Goal: Contribute content: Contribute content

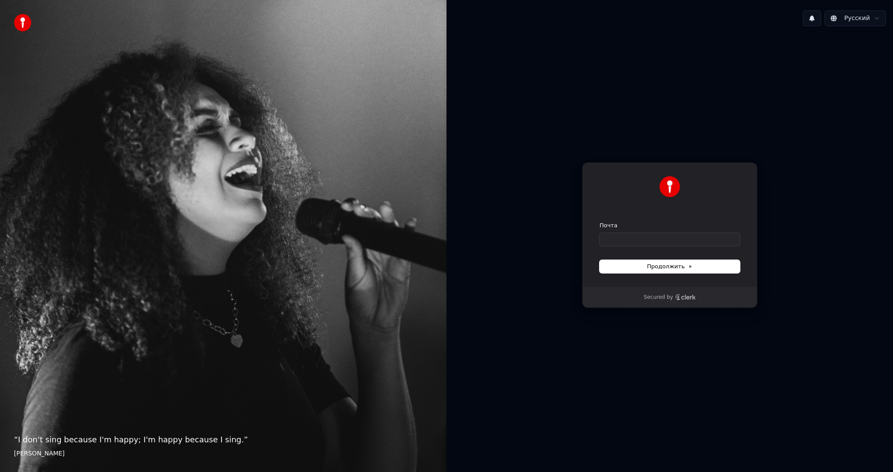
click at [885, 0] on div "Русский Продолжить с помощью Google или Почта Продолжить Secured by" at bounding box center [670, 236] width 447 height 472
click at [883, 0] on div "Русский Продолжить с помощью Google или Почта Продолжить Secured by" at bounding box center [670, 236] width 447 height 472
click at [623, 232] on div "Почта" at bounding box center [670, 234] width 140 height 24
click at [623, 236] on input "Почта" at bounding box center [670, 239] width 140 height 13
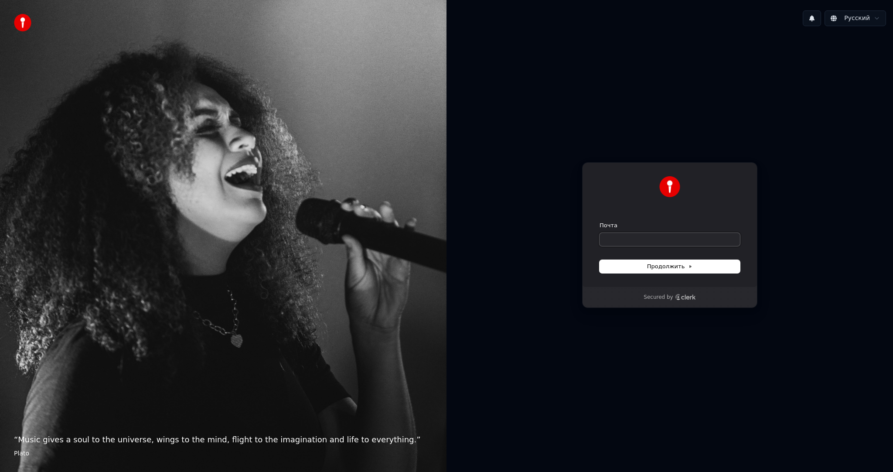
paste input "**********"
click at [600, 222] on button "submit" at bounding box center [600, 222] width 0 height 0
type input "**********"
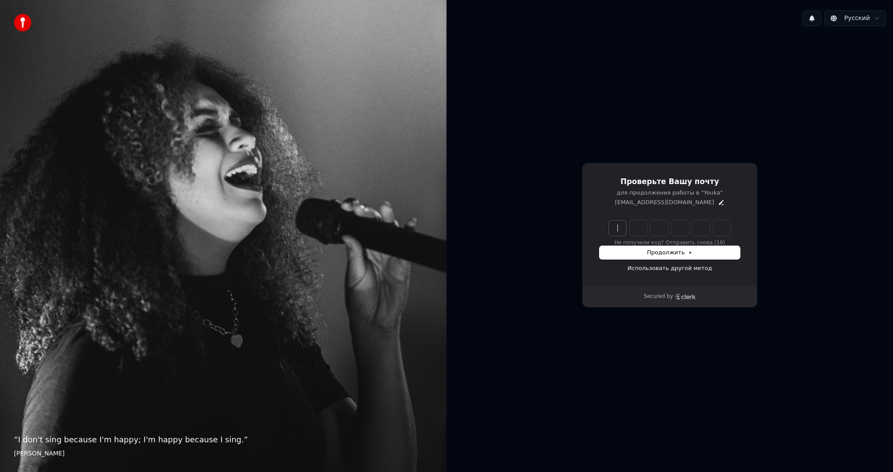
click at [618, 222] on input "Enter verification code" at bounding box center [679, 228] width 140 height 16
paste input "******"
type input "******"
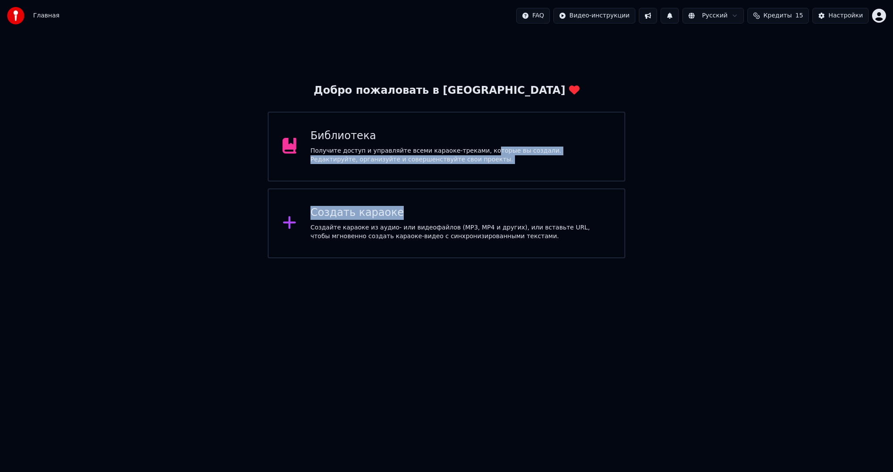
drag, startPoint x: 442, startPoint y: 206, endPoint x: 476, endPoint y: 153, distance: 63.3
click at [476, 153] on div "Добро пожаловать в Youka Библиотека Получите доступ и управляйте всеми караоке-…" at bounding box center [446, 171] width 357 height 175
click at [476, 153] on div "Получите доступ и управляйте всеми караоке-треками, которые вы создали. Редакти…" at bounding box center [461, 155] width 300 height 17
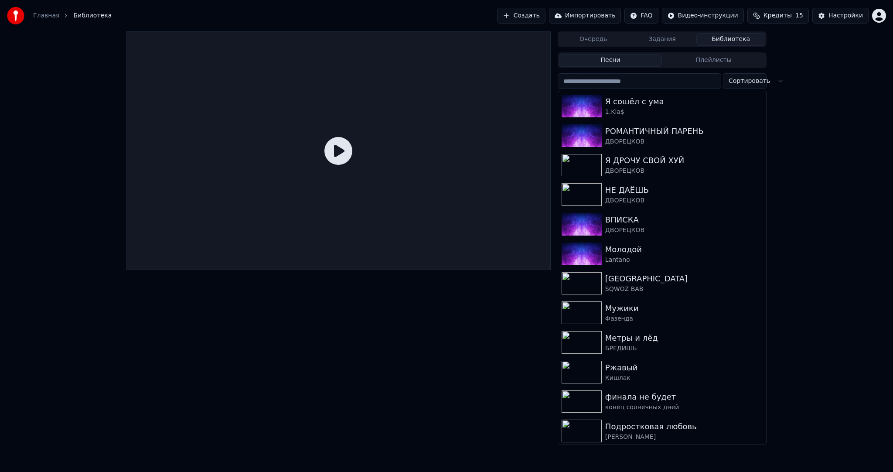
click at [545, 18] on button "Создать" at bounding box center [521, 16] width 48 height 16
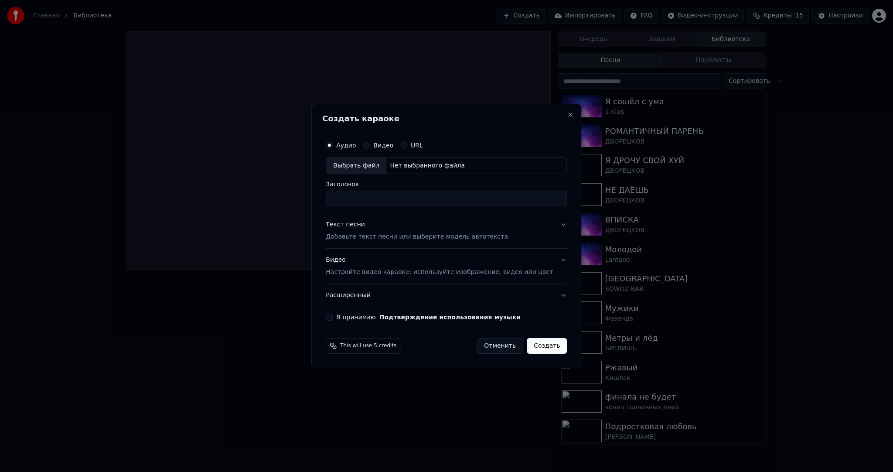
click at [370, 167] on div "Выбрать файл" at bounding box center [356, 166] width 60 height 16
drag, startPoint x: 462, startPoint y: 201, endPoint x: 616, endPoint y: 212, distance: 154.0
click at [602, 212] on body "Главная Библиотека Создать Импортировать FAQ Видео-инструкции Кредиты 15 Настро…" at bounding box center [446, 236] width 893 height 472
drag, startPoint x: 448, startPoint y: 198, endPoint x: 427, endPoint y: 197, distance: 20.5
click at [427, 197] on input "**********" at bounding box center [446, 199] width 241 height 16
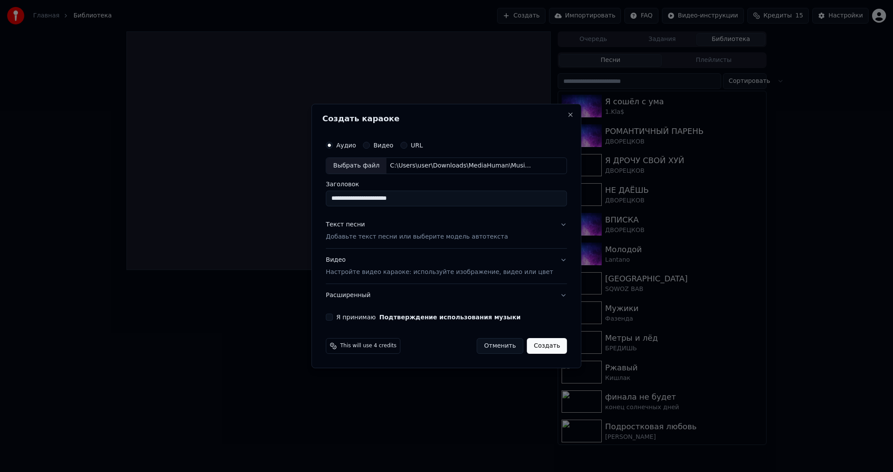
type input "**********"
click at [400, 235] on p "Добавьте текст песни или выберите модель автотекста" at bounding box center [417, 237] width 182 height 9
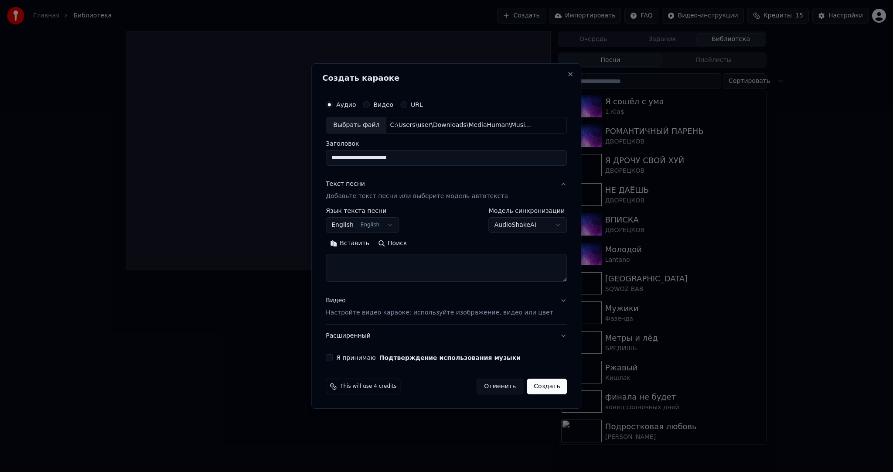
click at [370, 223] on body "Главная Библиотека Создать Импортировать FAQ Видео-инструкции Кредиты 15 Настро…" at bounding box center [446, 236] width 893 height 472
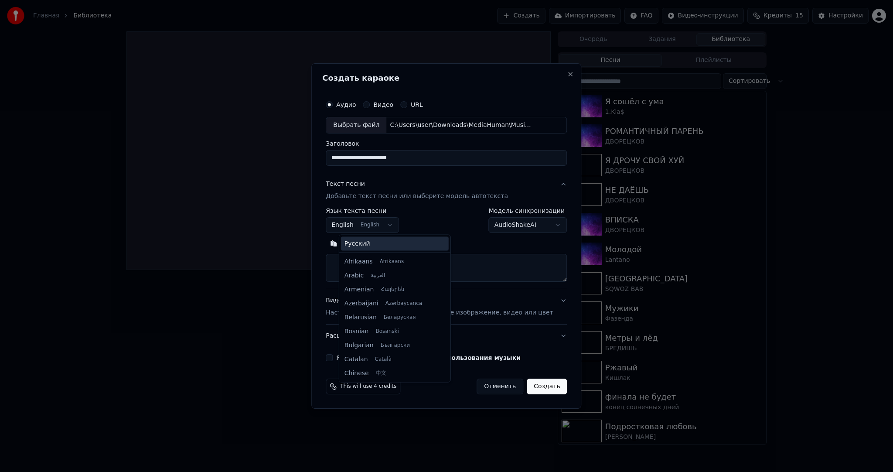
scroll to position [70, 0]
select select "**"
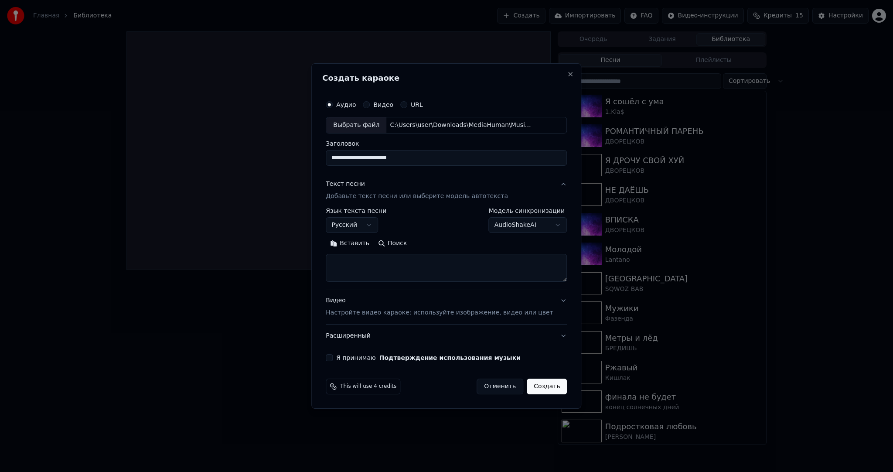
click at [363, 243] on button "Вставить" at bounding box center [350, 243] width 48 height 14
click at [375, 306] on div "Видео Настройте видео караоке: используйте изображение, видео или цвет" at bounding box center [439, 306] width 227 height 21
type textarea "**********"
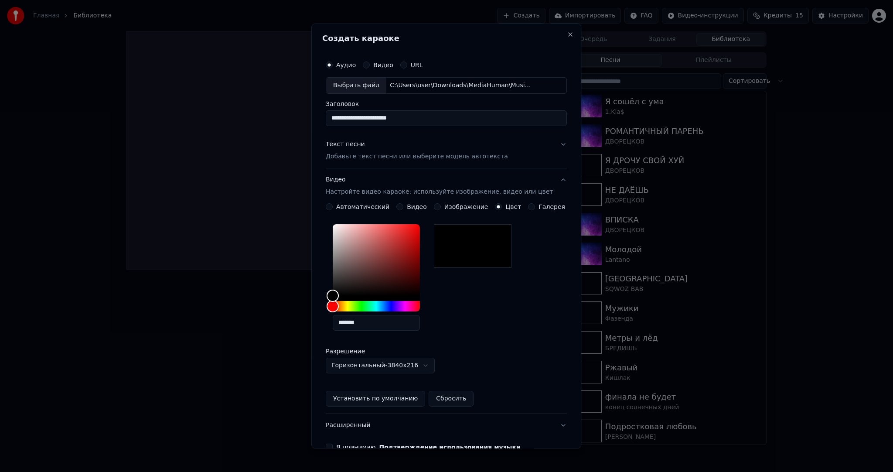
click at [402, 208] on button "Видео" at bounding box center [400, 206] width 7 height 7
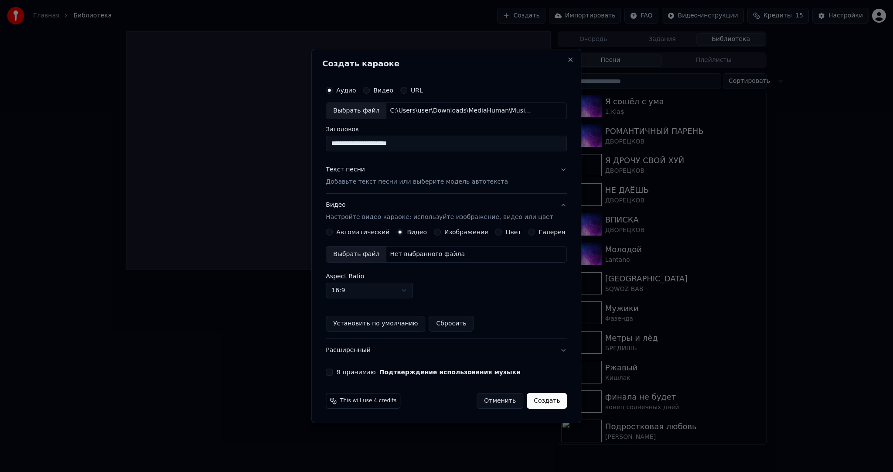
click at [369, 253] on div "Выбрать файл" at bounding box center [356, 254] width 60 height 16
click at [333, 370] on button "Я принимаю Подтверждение использования музыки" at bounding box center [329, 372] width 7 height 7
click at [541, 398] on button "Создать" at bounding box center [547, 401] width 40 height 16
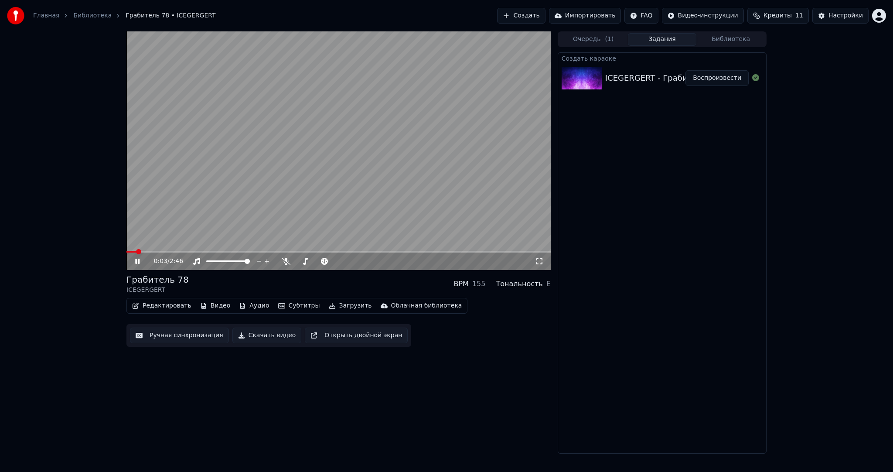
drag, startPoint x: 333, startPoint y: 119, endPoint x: 373, endPoint y: 134, distance: 42.9
click at [333, 119] on video at bounding box center [339, 150] width 424 height 239
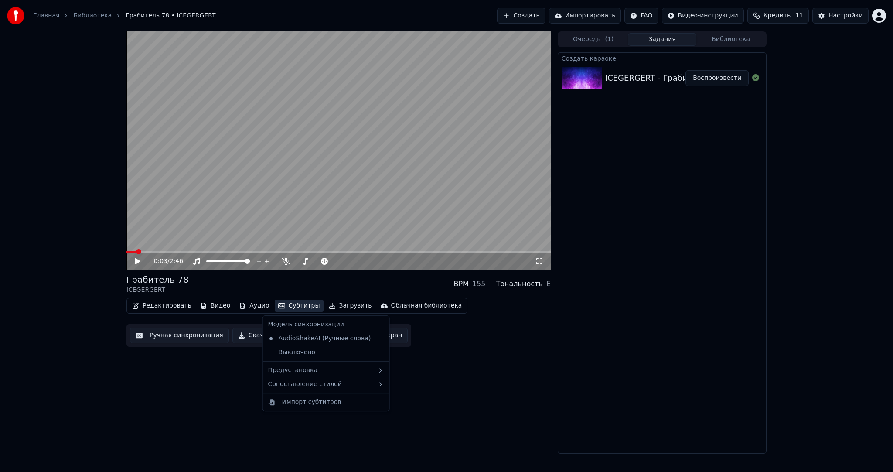
click at [302, 302] on button "Субтитры" at bounding box center [299, 306] width 49 height 12
click at [316, 370] on div "Предустановка" at bounding box center [326, 370] width 123 height 14
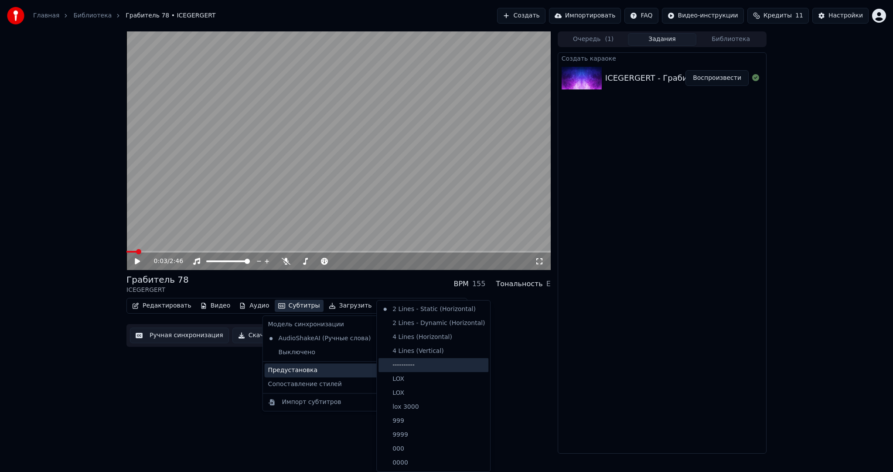
click at [418, 361] on div "----------" at bounding box center [434, 365] width 110 height 14
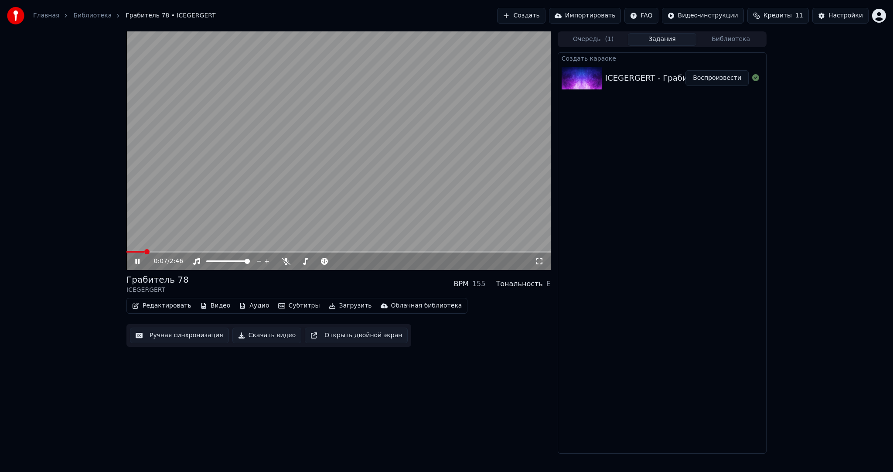
click at [195, 333] on button "Ручная синхронизация" at bounding box center [179, 336] width 99 height 16
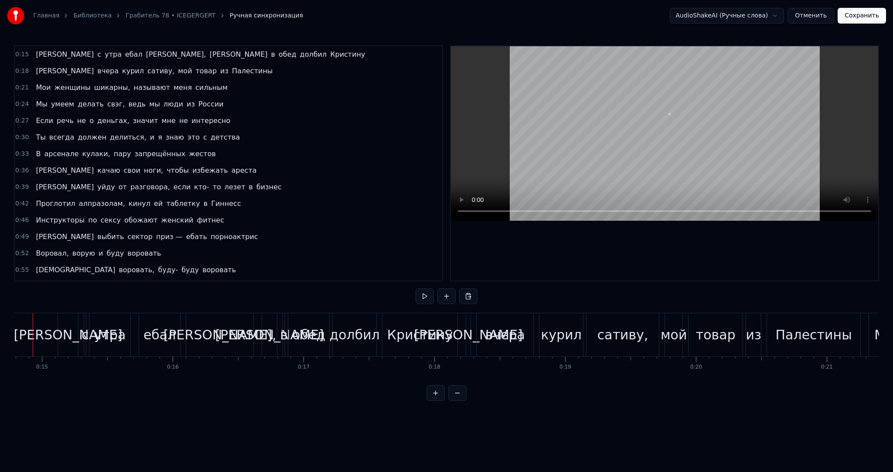
scroll to position [0, 1910]
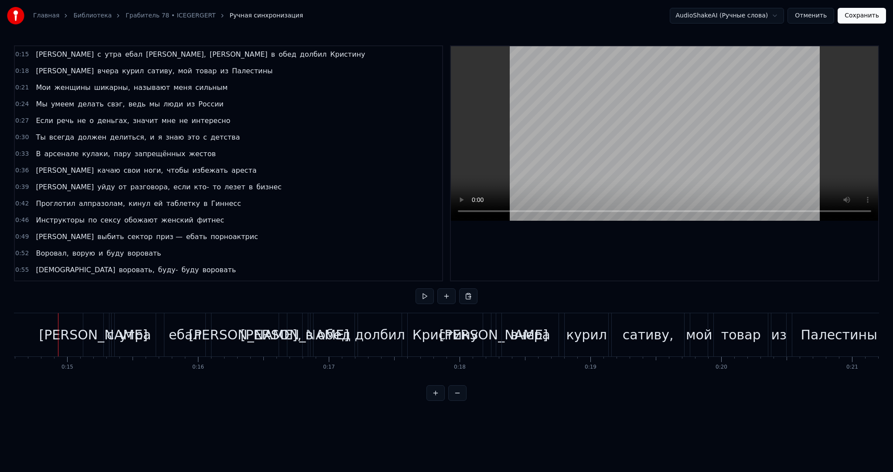
click at [582, 117] on video at bounding box center [665, 133] width 428 height 175
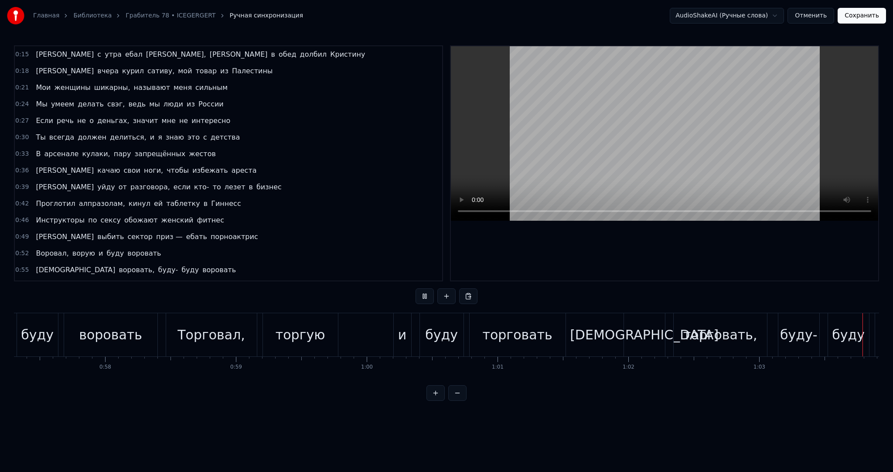
scroll to position [0, 8299]
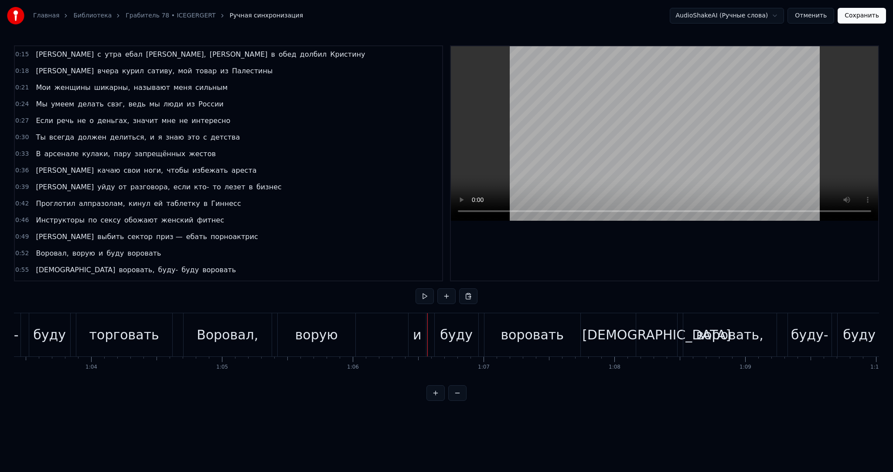
click at [588, 110] on video at bounding box center [665, 133] width 428 height 175
click at [610, 139] on video at bounding box center [665, 133] width 428 height 175
click at [637, 145] on video at bounding box center [665, 133] width 428 height 175
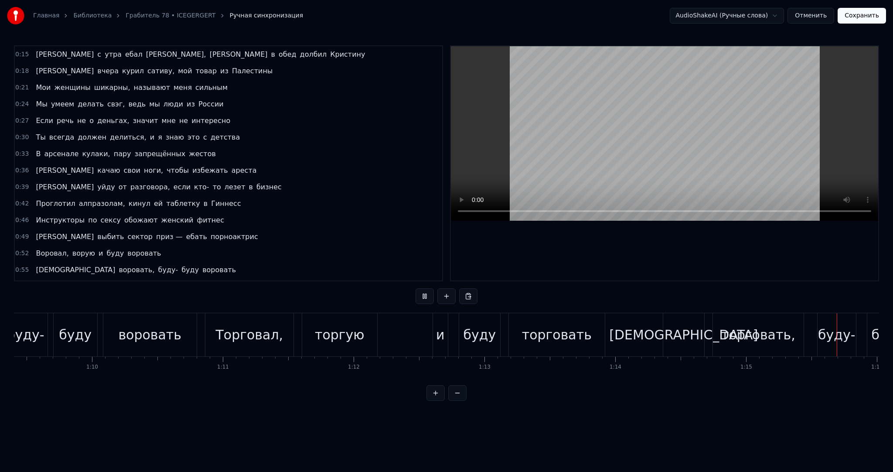
scroll to position [0, 9883]
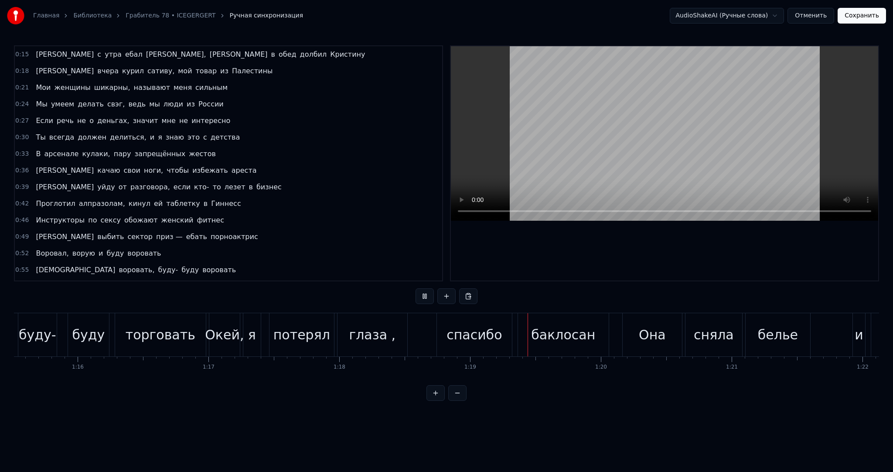
drag, startPoint x: 684, startPoint y: 123, endPoint x: 673, endPoint y: 121, distance: 11.6
click at [682, 123] on video at bounding box center [665, 133] width 428 height 175
click at [653, 121] on video at bounding box center [665, 133] width 428 height 175
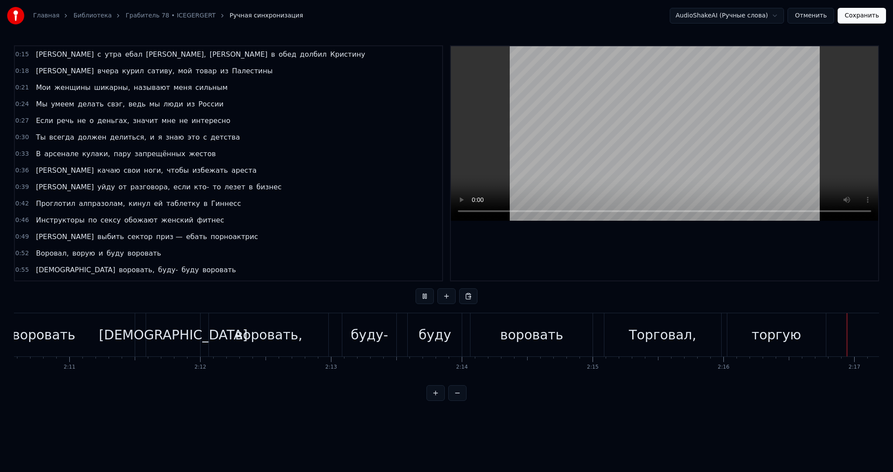
scroll to position [0, 17889]
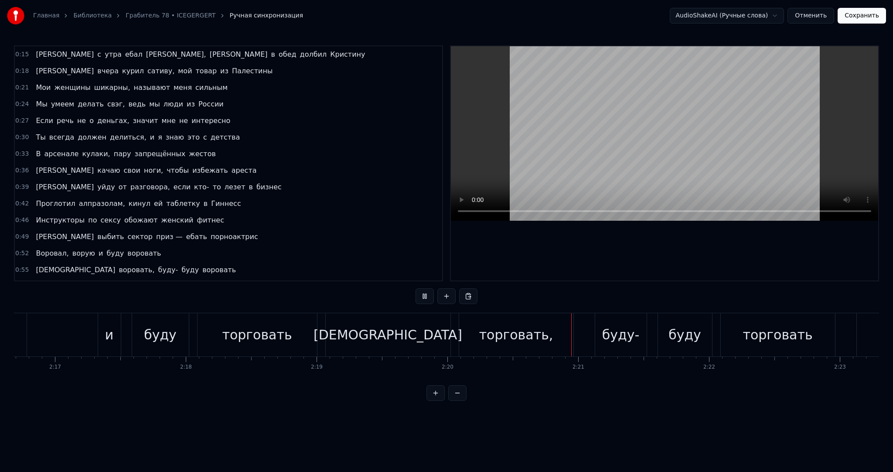
drag, startPoint x: 592, startPoint y: 106, endPoint x: 598, endPoint y: 109, distance: 6.5
click at [597, 109] on video at bounding box center [665, 133] width 428 height 175
click at [383, 329] on div "[DEMOGRAPHIC_DATA]" at bounding box center [388, 335] width 149 height 20
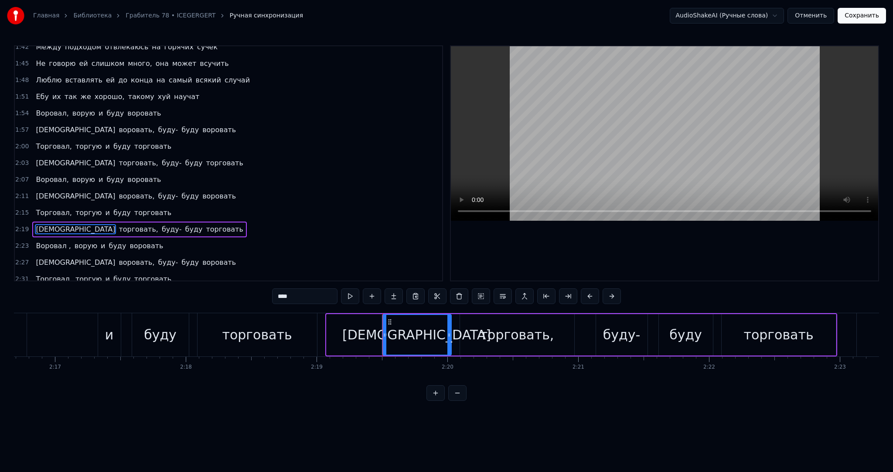
drag, startPoint x: 328, startPoint y: 329, endPoint x: 387, endPoint y: 332, distance: 58.5
click at [387, 332] on div at bounding box center [384, 335] width 3 height 40
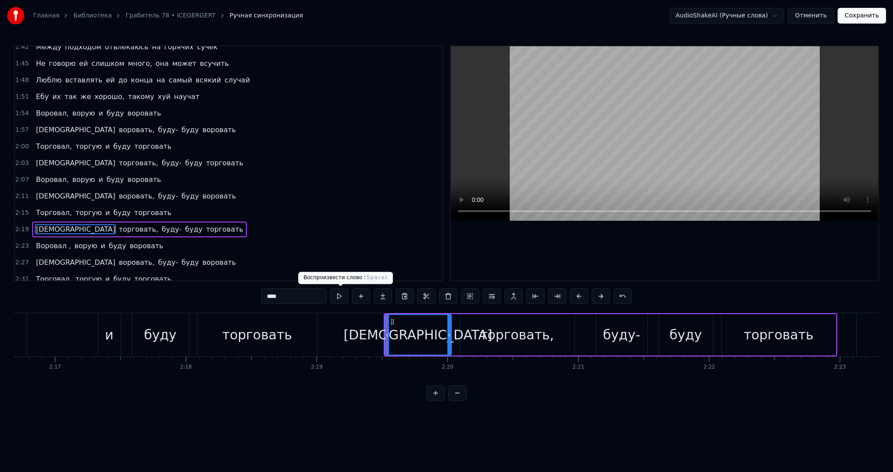
click at [346, 294] on button at bounding box center [339, 296] width 18 height 16
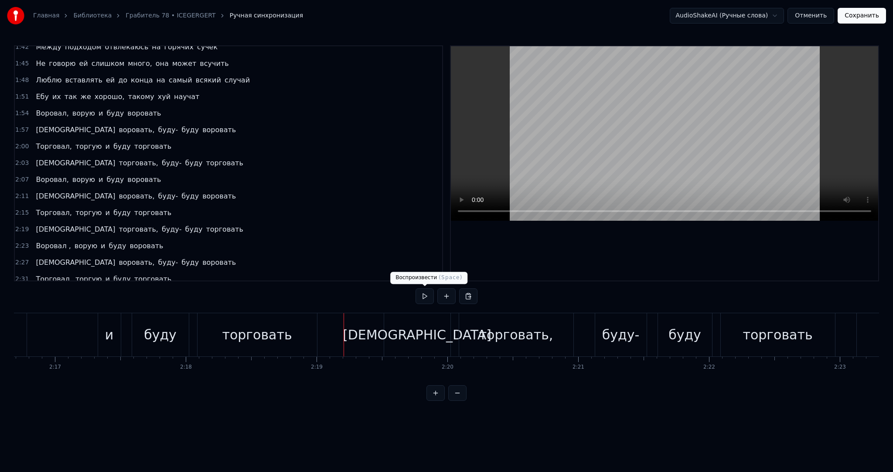
click at [423, 295] on button at bounding box center [425, 296] width 18 height 16
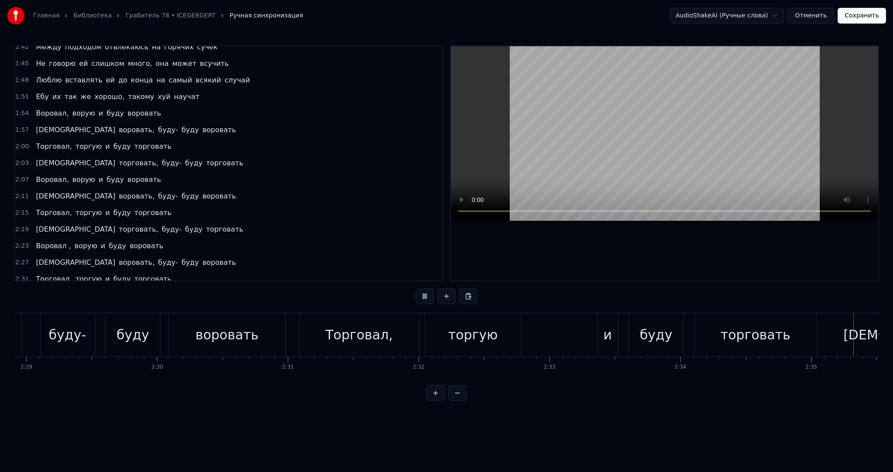
scroll to position [0, 20288]
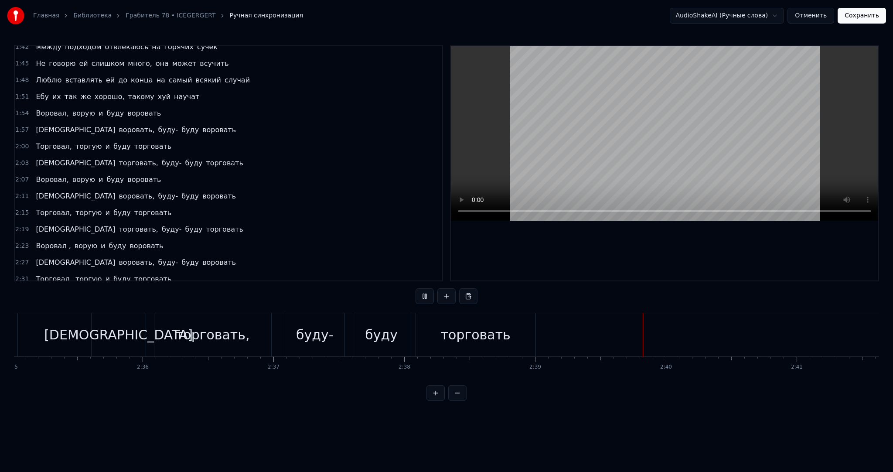
click at [676, 105] on video at bounding box center [665, 133] width 428 height 175
click at [850, 14] on button "Сохранить" at bounding box center [862, 16] width 48 height 16
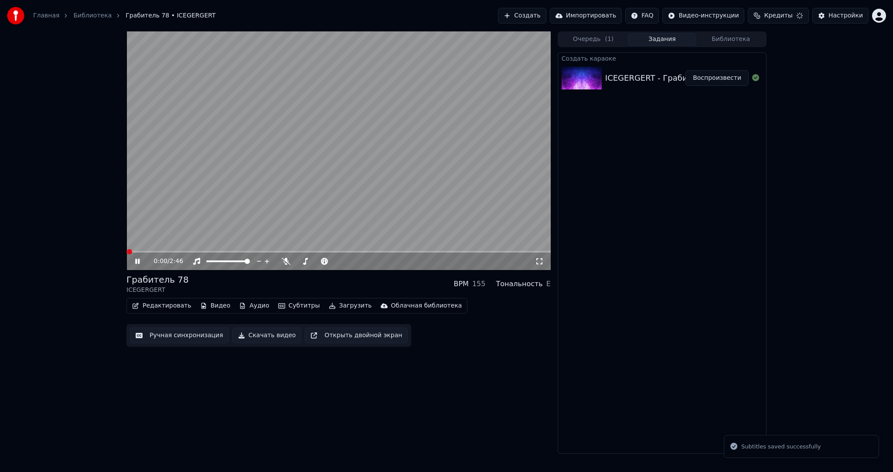
click at [328, 300] on button "Загрузить" at bounding box center [350, 306] width 50 height 12
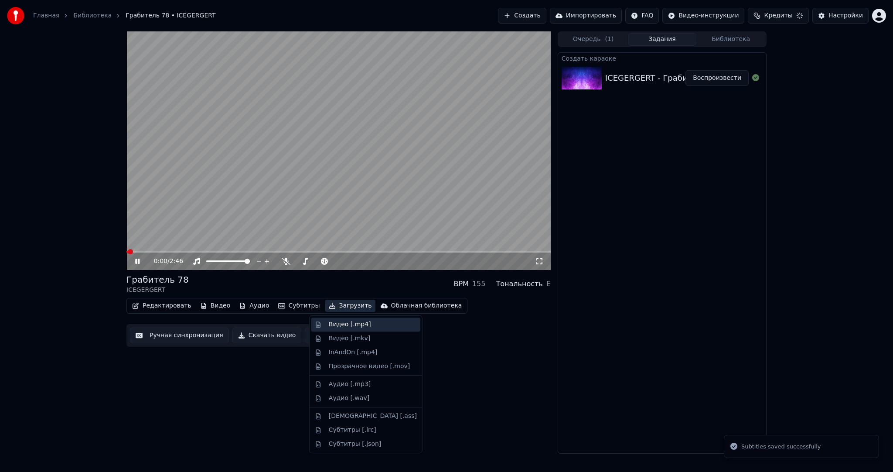
click at [343, 319] on div "Видео [.mp4]" at bounding box center [365, 325] width 109 height 14
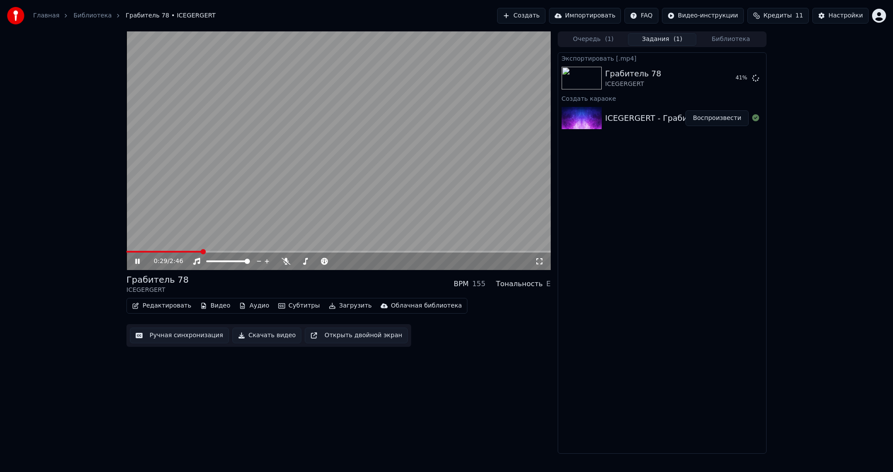
click at [388, 178] on video at bounding box center [339, 150] width 424 height 239
click at [389, 178] on video at bounding box center [339, 150] width 424 height 239
click at [736, 75] on button "Показать" at bounding box center [726, 78] width 45 height 16
